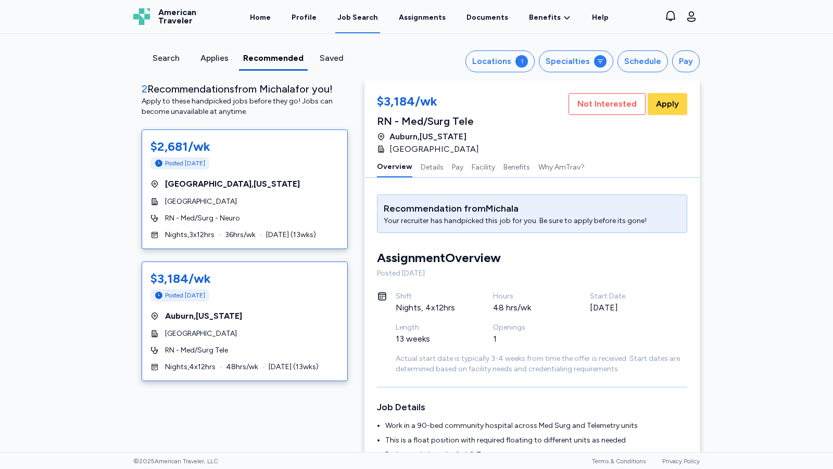
click at [308, 202] on div "[GEOGRAPHIC_DATA]" at bounding box center [244, 202] width 188 height 10
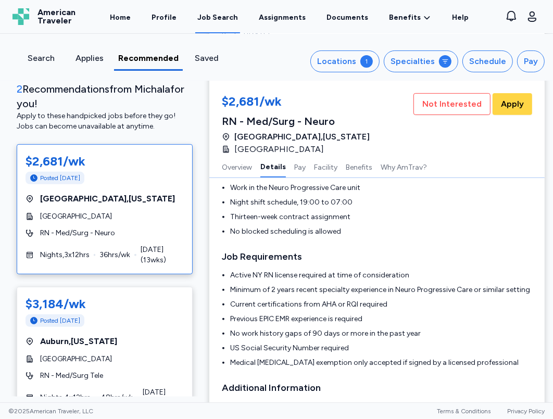
scroll to position [233, 0]
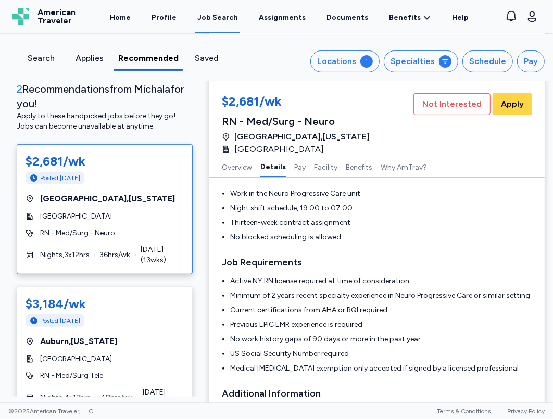
click at [90, 54] on div "Applies" at bounding box center [89, 58] width 40 height 12
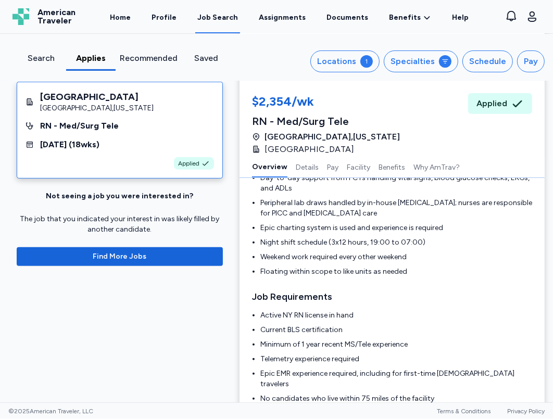
click at [31, 57] on div "Search" at bounding box center [41, 58] width 41 height 12
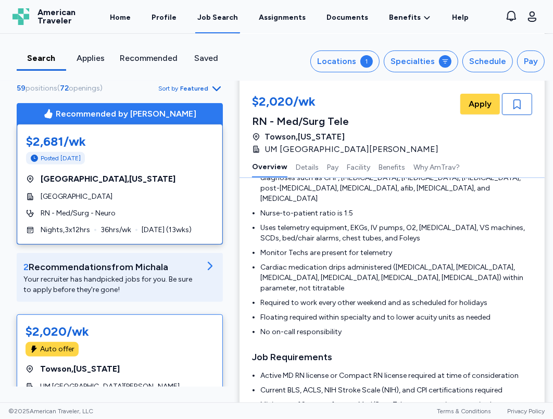
click at [211, 59] on div "Saved" at bounding box center [206, 58] width 41 height 12
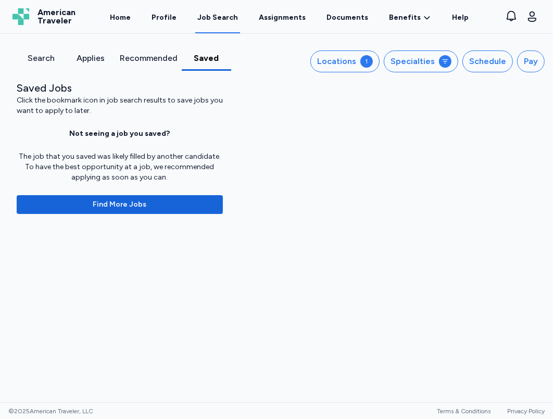
click at [144, 60] on div "Recommended" at bounding box center [149, 58] width 58 height 12
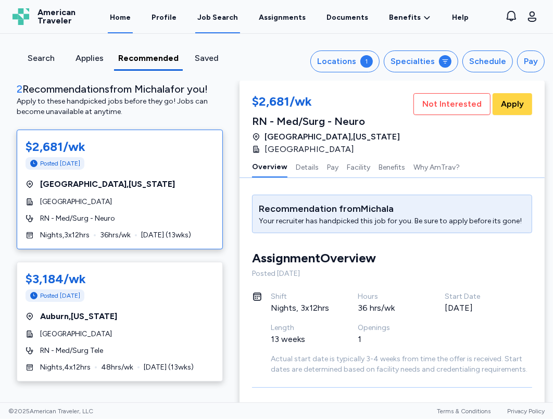
click at [124, 18] on link "Home" at bounding box center [120, 17] width 25 height 32
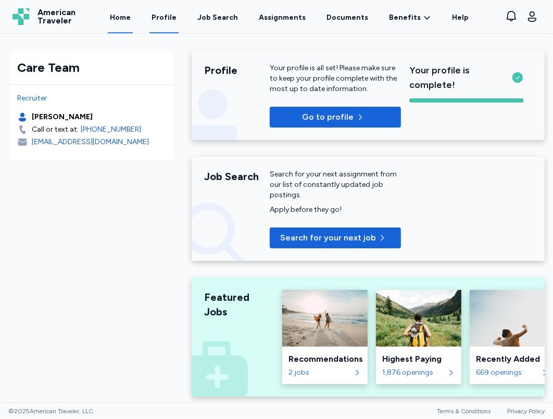
click at [171, 26] on link "Profile" at bounding box center [163, 17] width 29 height 32
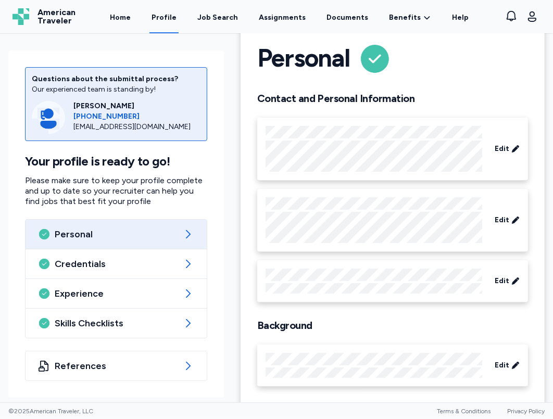
scroll to position [33, 0]
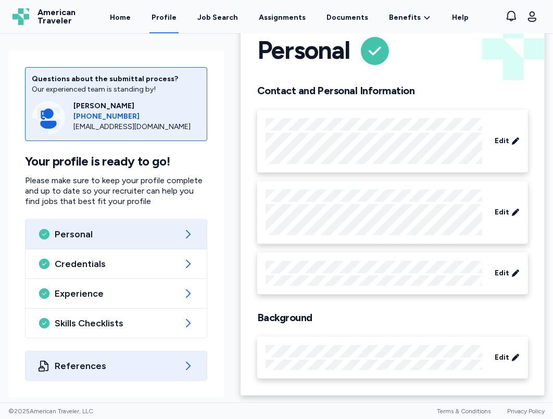
click at [129, 367] on span "References" at bounding box center [116, 366] width 123 height 12
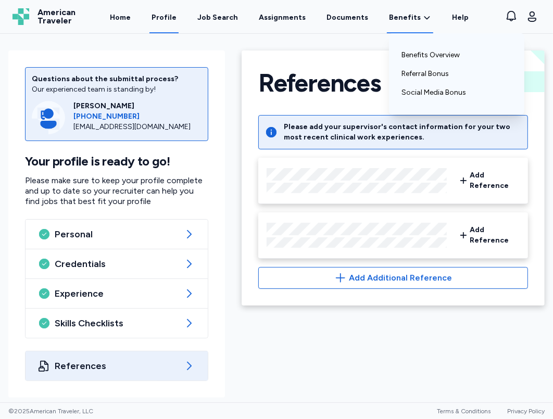
click at [423, 22] on icon at bounding box center [427, 17] width 8 height 10
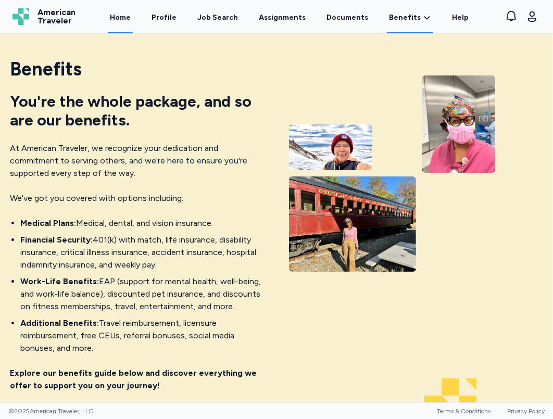
click at [123, 10] on link "Home" at bounding box center [120, 17] width 25 height 32
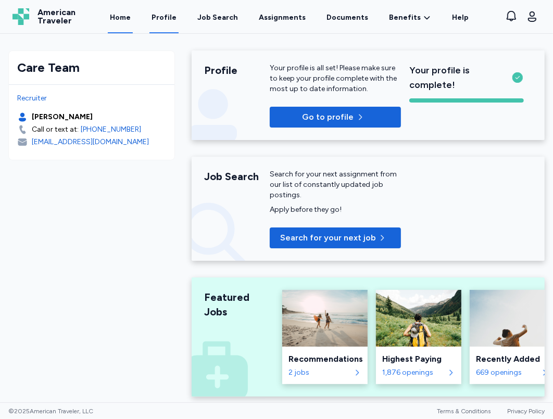
click at [172, 21] on link "Profile" at bounding box center [163, 17] width 29 height 32
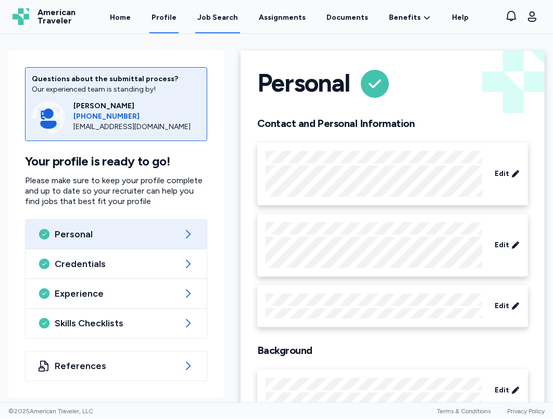
click at [222, 22] on div "Job Search" at bounding box center [217, 17] width 41 height 10
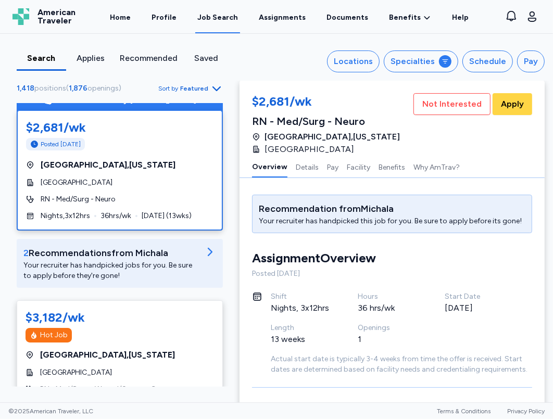
scroll to position [18, 0]
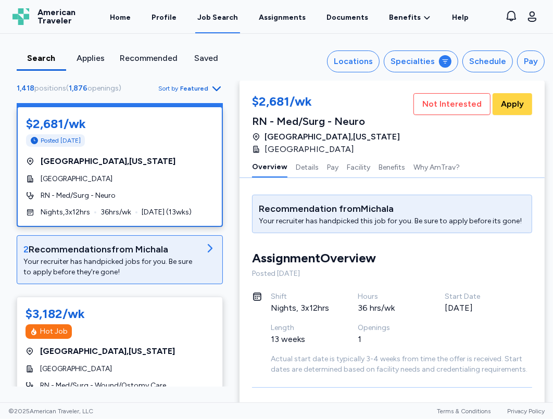
click at [188, 249] on div "2 Recommendation s from Michala" at bounding box center [111, 249] width 176 height 15
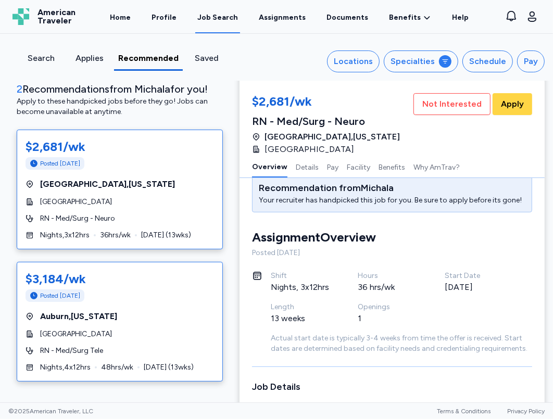
scroll to position [22, 0]
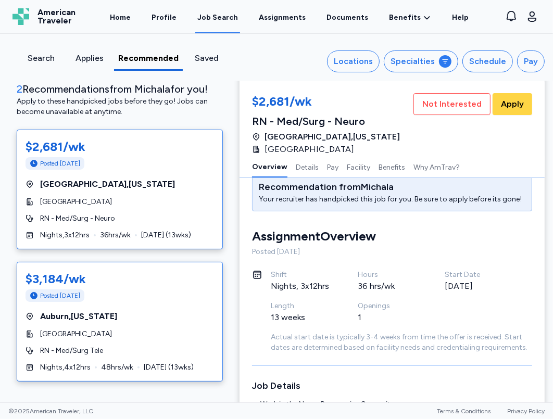
click at [168, 297] on div "Posted [DATE]" at bounding box center [119, 295] width 188 height 12
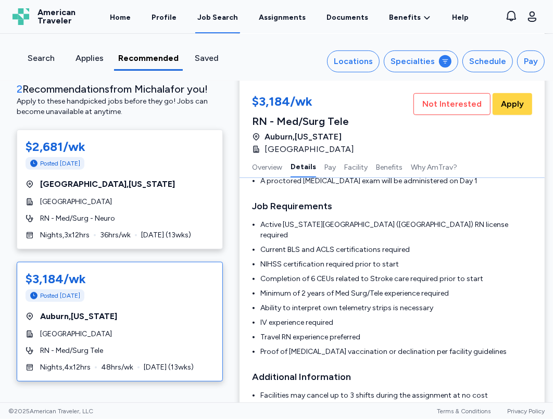
scroll to position [359, 0]
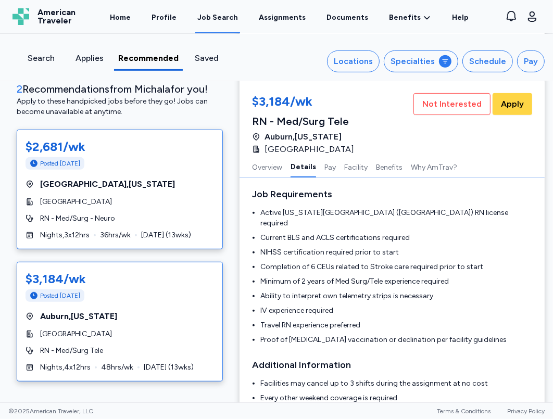
click at [134, 169] on div "$2,681/wk Posted [DATE]" at bounding box center [119, 154] width 188 height 33
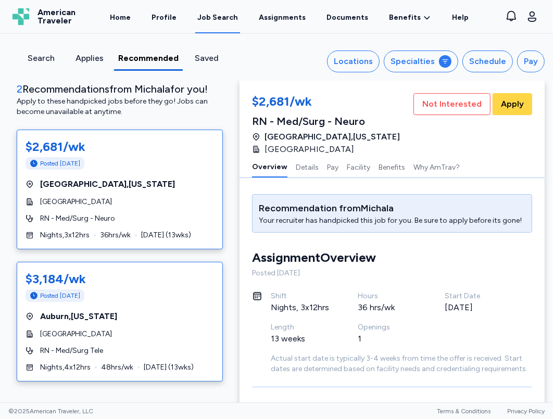
click at [153, 323] on div "$3,184/wk Posted [DATE] [GEOGRAPHIC_DATA] , [US_STATE][GEOGRAPHIC_DATA] RN - Me…" at bounding box center [120, 322] width 206 height 120
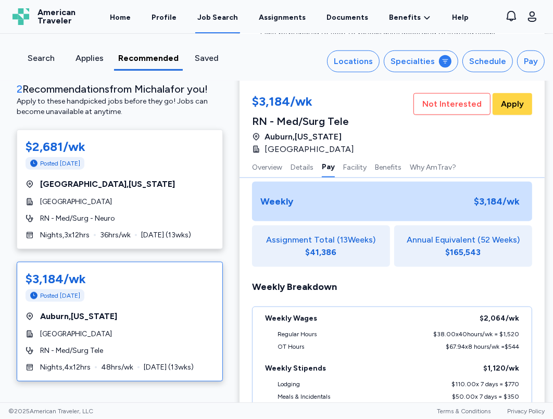
scroll to position [747, 0]
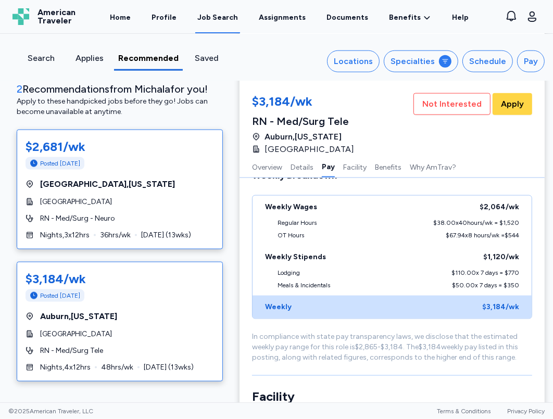
click at [148, 194] on div "$2,681/wk Posted [DATE] [GEOGRAPHIC_DATA] , [US_STATE][GEOGRAPHIC_DATA] RN - Me…" at bounding box center [120, 190] width 206 height 120
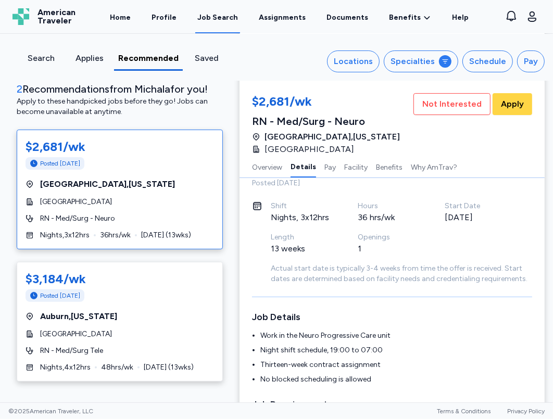
scroll to position [0, 0]
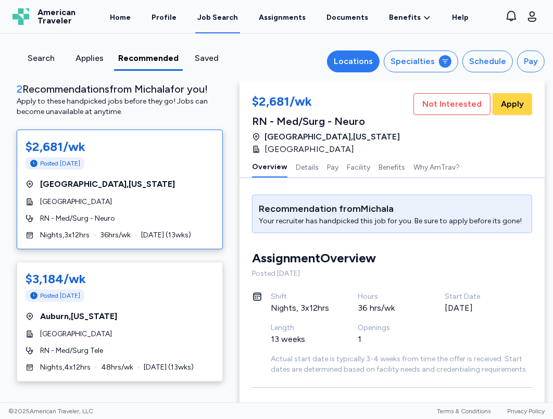
click at [371, 62] on div "Locations" at bounding box center [353, 61] width 39 height 12
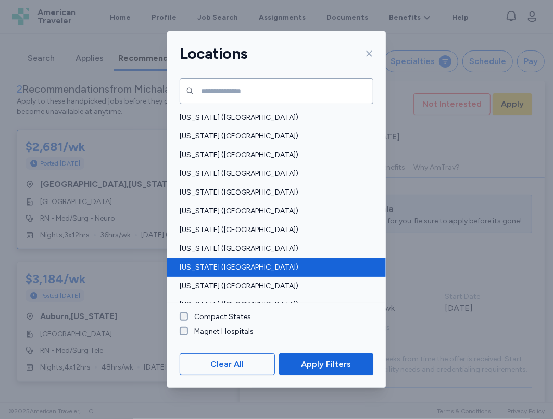
scroll to position [18, 0]
click at [235, 274] on div "[US_STATE] ([GEOGRAPHIC_DATA])" at bounding box center [276, 268] width 219 height 19
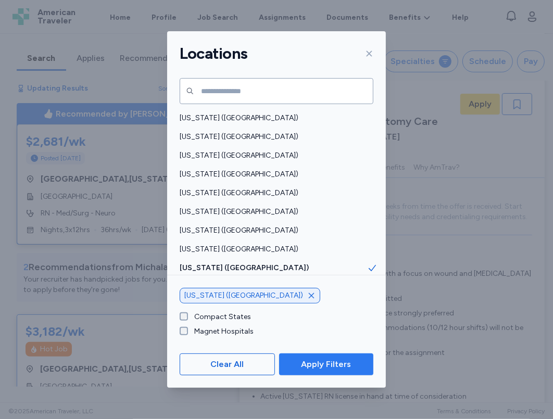
click at [315, 359] on span "Apply Filters" at bounding box center [326, 364] width 50 height 12
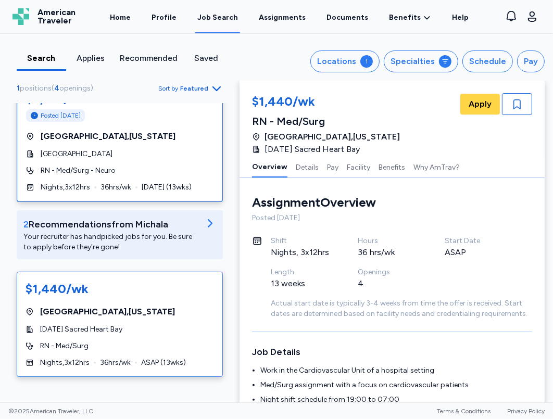
scroll to position [12, 0]
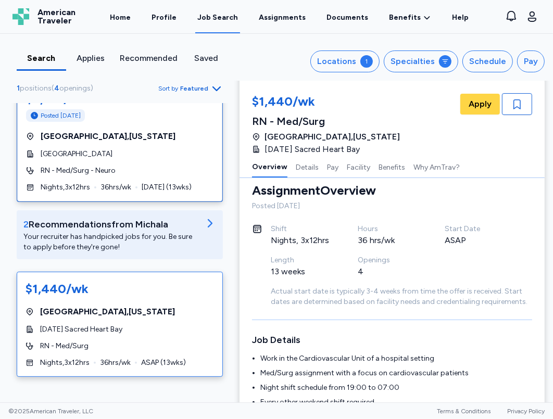
click at [164, 316] on div "$1,440/wk [GEOGRAPHIC_DATA] , [US_STATE] [DATE] [GEOGRAPHIC_DATA] RN - Med/Surg…" at bounding box center [120, 324] width 206 height 105
click at [173, 329] on div "[DATE] Sacred Heart Bay" at bounding box center [119, 329] width 188 height 10
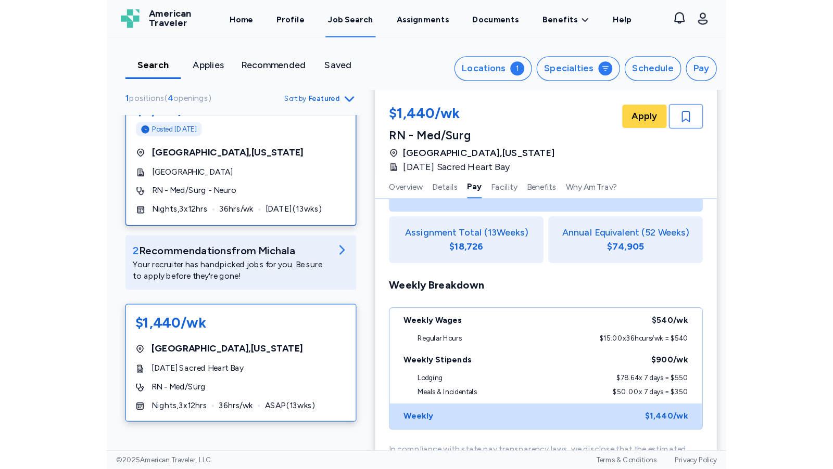
scroll to position [662, 0]
